Goal: Register for event/course

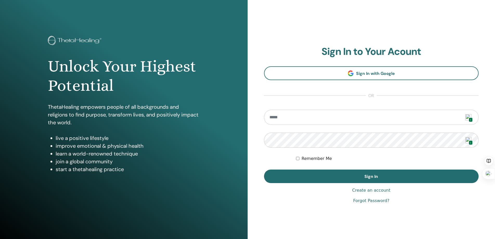
click at [468, 116] on img at bounding box center [468, 117] width 6 height 6
type input "**********"
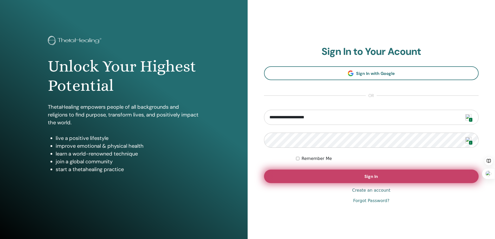
click at [438, 177] on button "Sign In" at bounding box center [371, 176] width 215 height 14
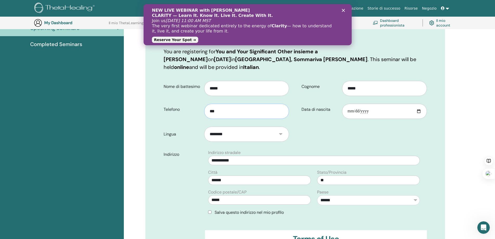
click at [224, 104] on input "***" at bounding box center [246, 111] width 85 height 15
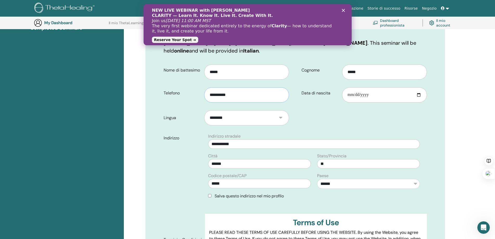
scroll to position [116, 0]
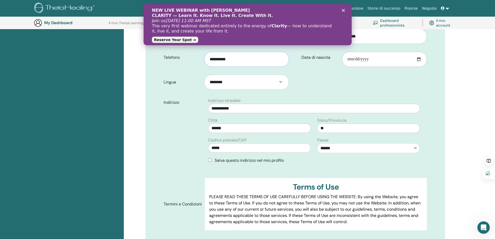
type input "**********"
click at [342, 10] on icon "Chiudi" at bounding box center [342, 10] width 3 height 3
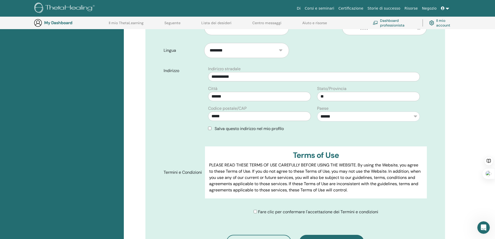
scroll to position [194, 0]
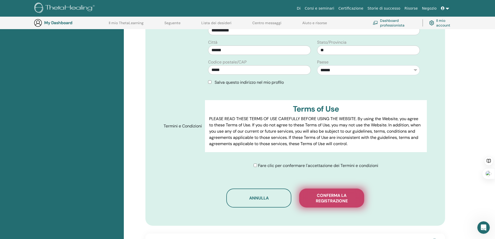
click at [324, 193] on span "Conferma la registrazione" at bounding box center [331, 198] width 52 height 11
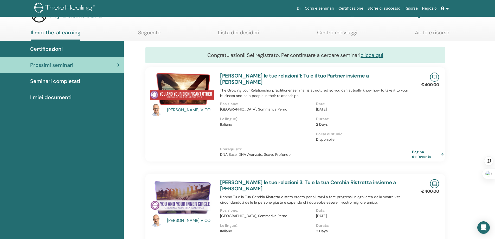
scroll to position [26, 0]
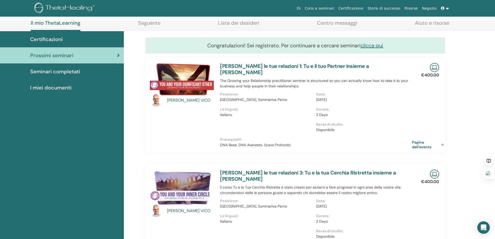
click at [60, 70] on span "Seminari completati" at bounding box center [55, 72] width 50 height 8
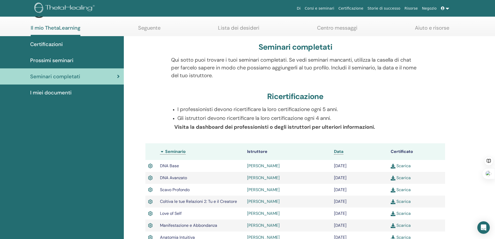
scroll to position [26, 0]
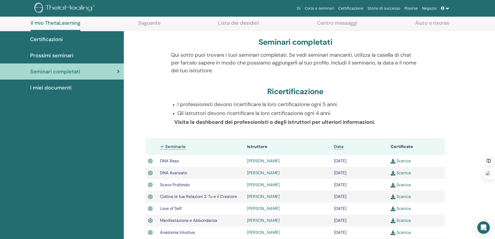
click at [64, 87] on span "I miei documenti" at bounding box center [50, 88] width 41 height 8
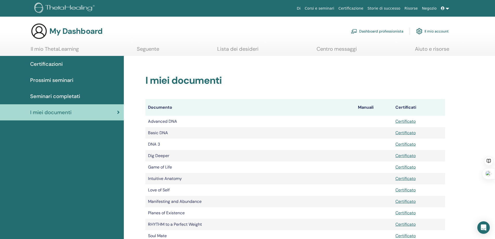
click at [69, 79] on span "Prossimi seminari" at bounding box center [51, 80] width 43 height 8
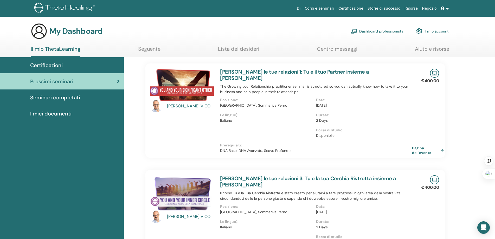
click at [150, 49] on link "Seguente" at bounding box center [149, 51] width 22 height 10
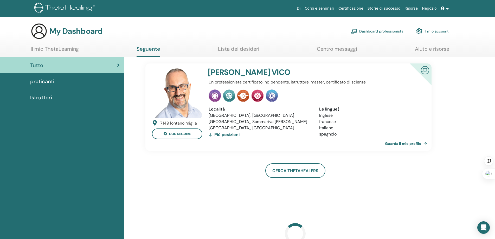
click at [224, 47] on link "Lista dei desideri" at bounding box center [238, 51] width 41 height 10
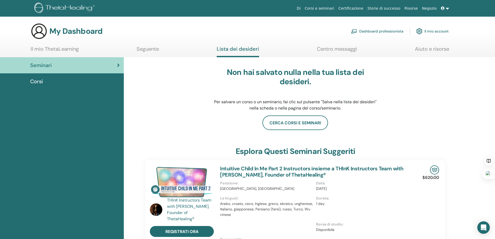
click at [331, 6] on link "Corsi e seminari" at bounding box center [320, 9] width 34 height 10
